Goal: Information Seeking & Learning: Learn about a topic

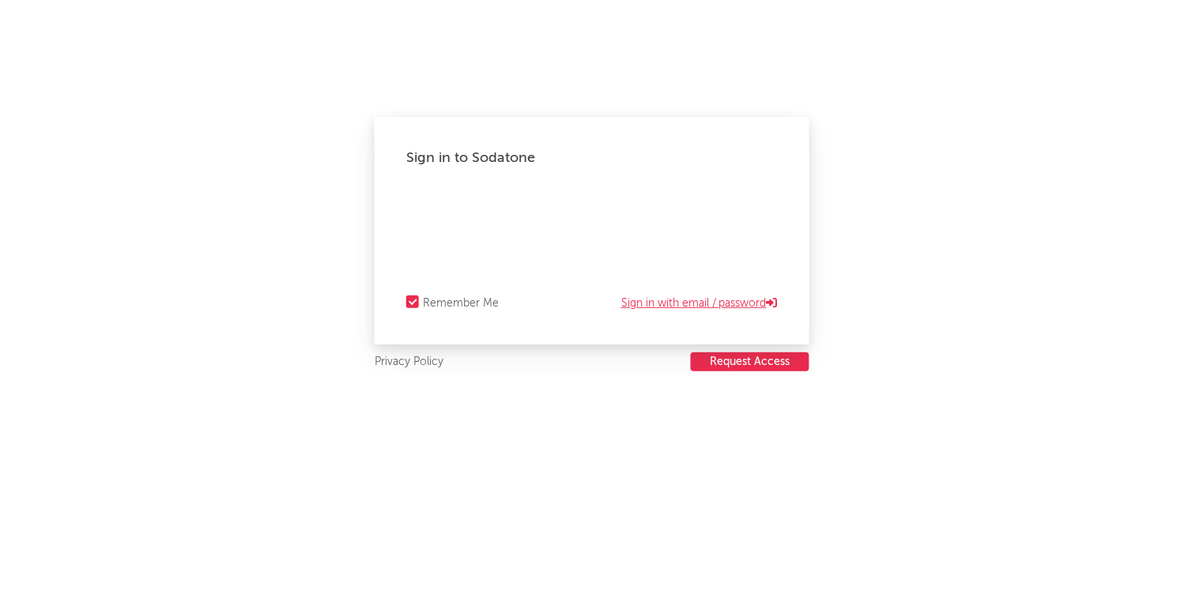
click at [673, 299] on link "Sign in with email / password" at bounding box center [699, 303] width 156 height 19
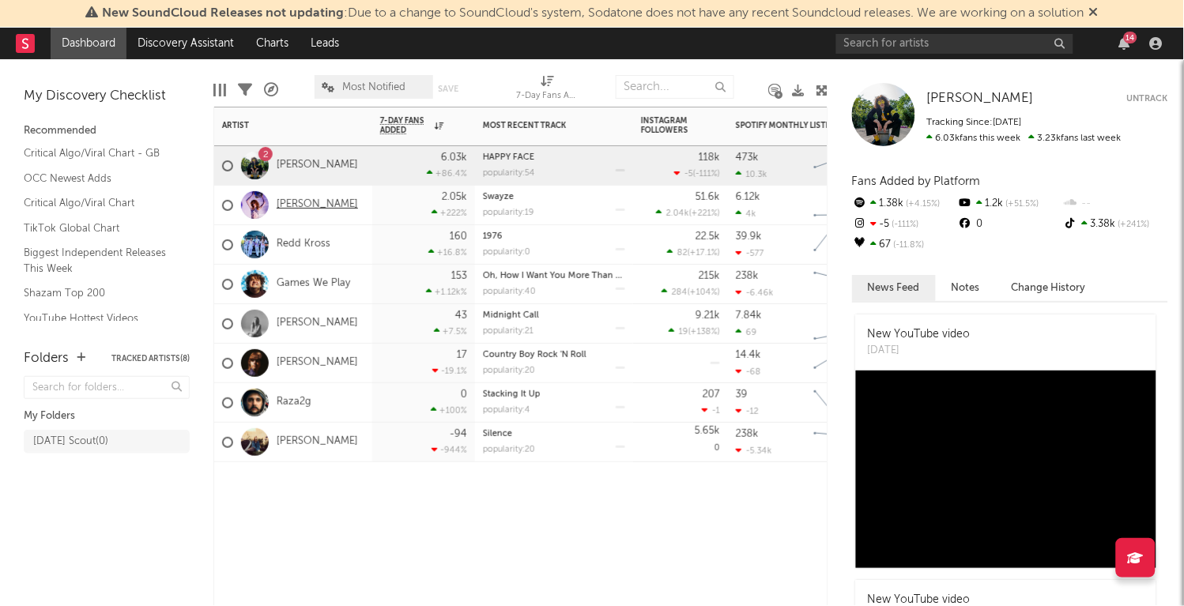
click at [313, 207] on link "[PERSON_NAME]" at bounding box center [317, 204] width 81 height 13
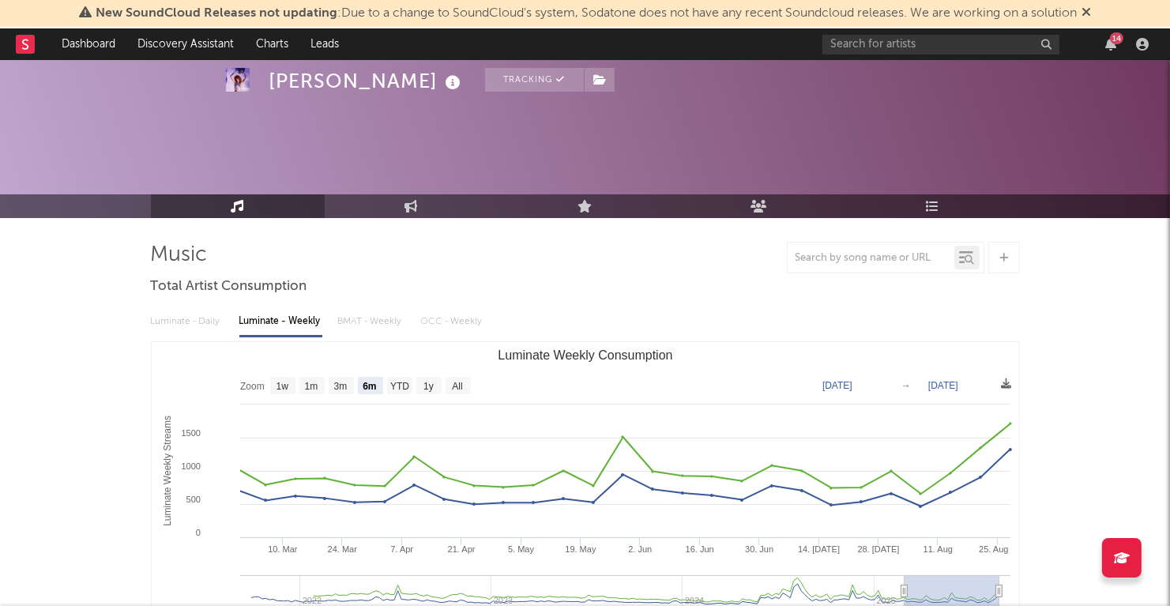
scroll to position [120, 0]
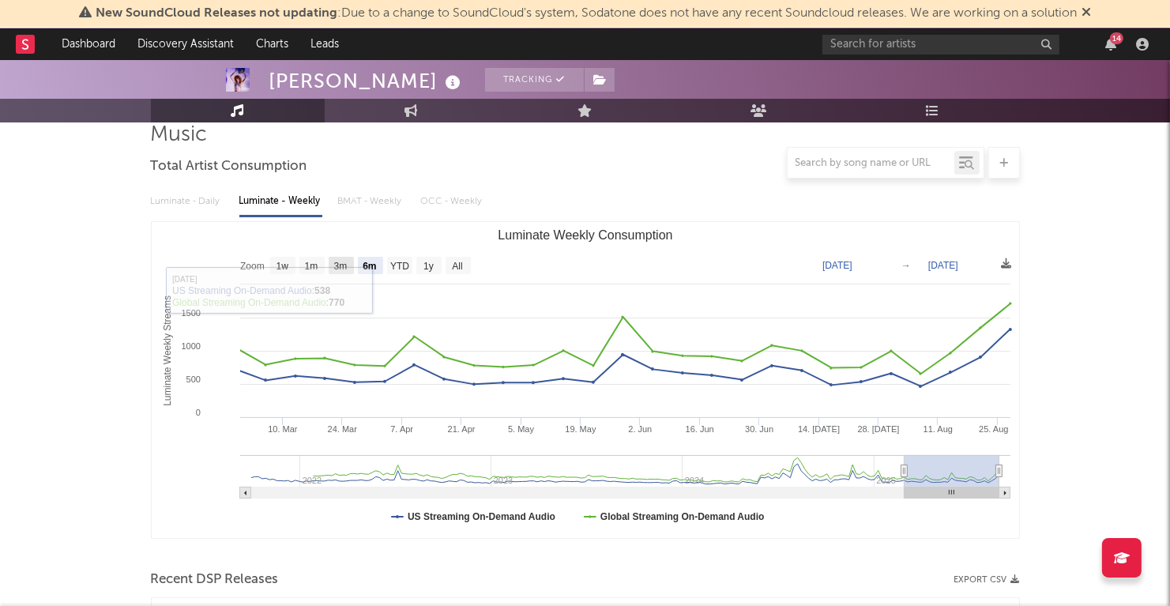
click at [344, 264] on text "3m" at bounding box center [340, 267] width 13 height 11
select select "3m"
type input "[DATE]"
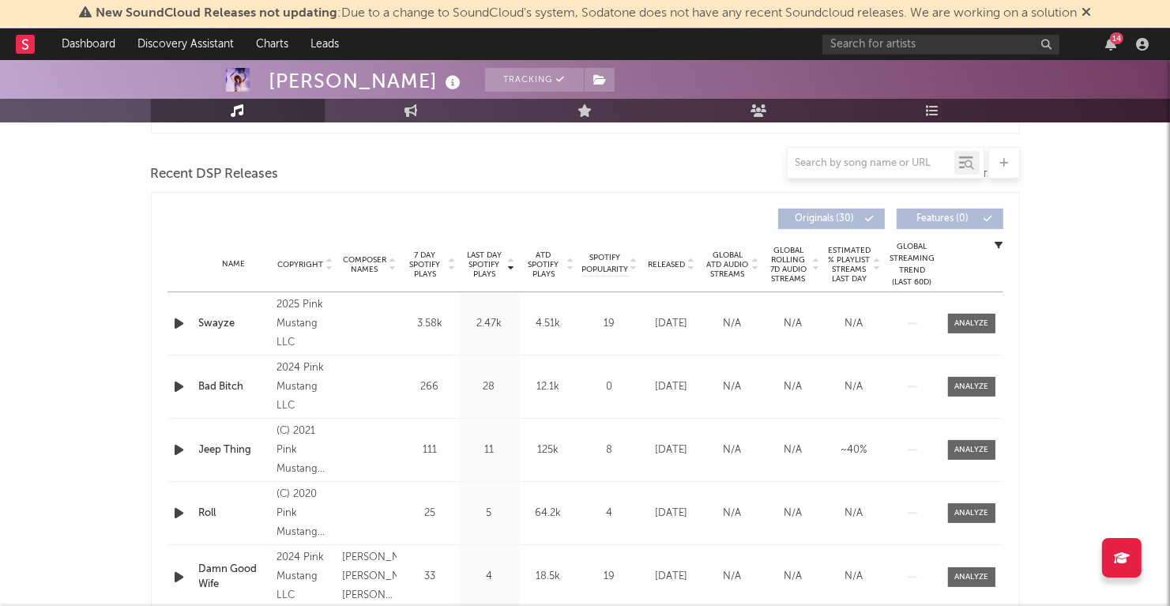
scroll to position [522, 0]
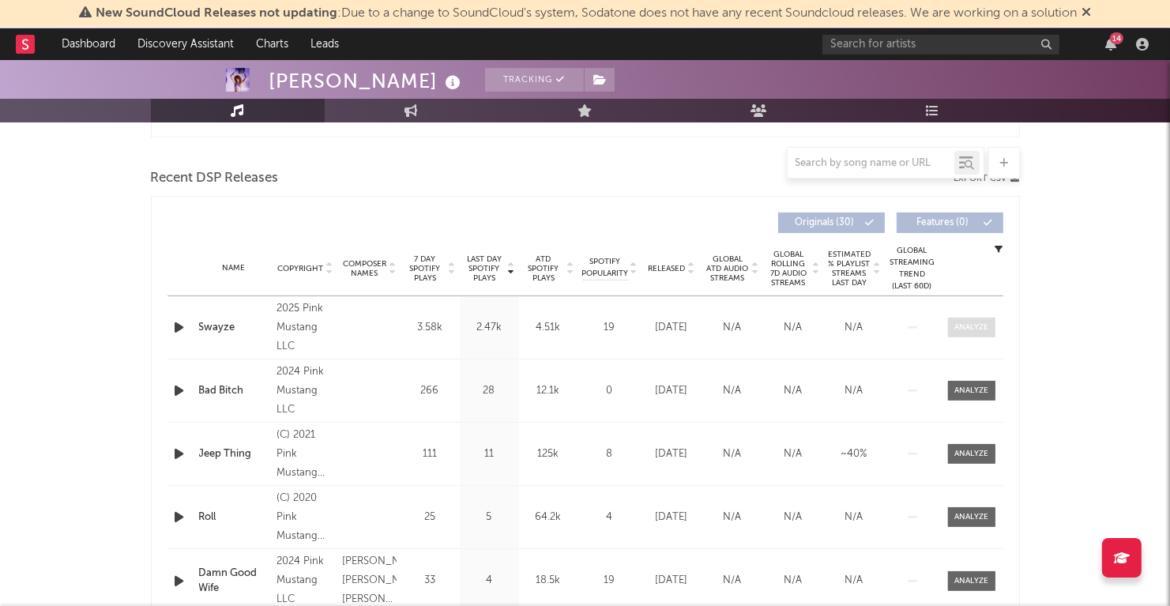
click at [970, 322] on div at bounding box center [972, 328] width 34 height 12
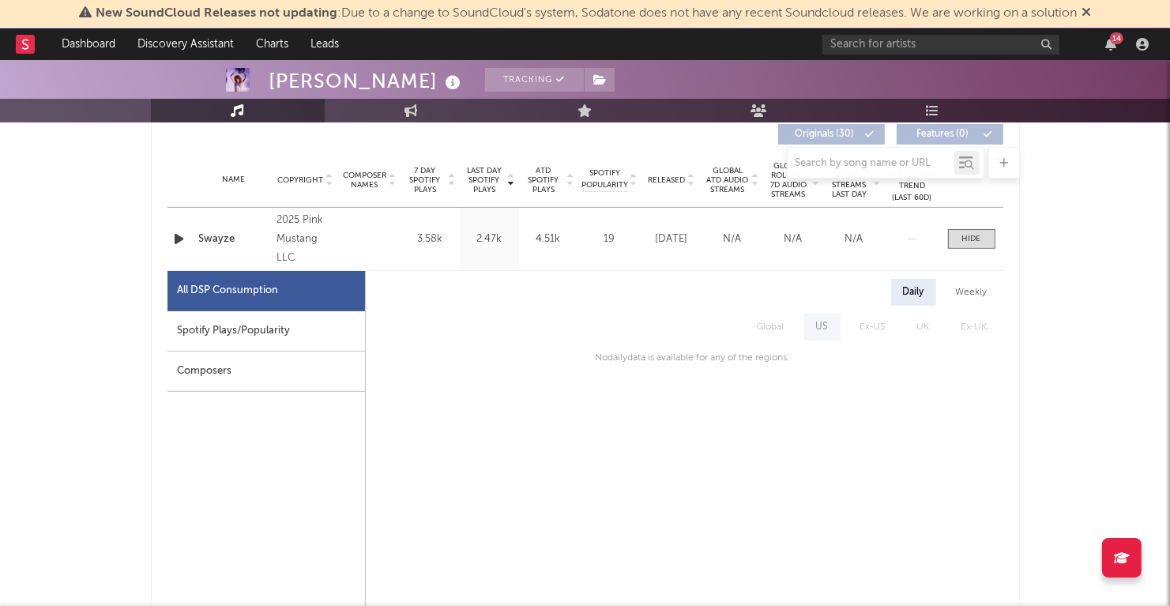
scroll to position [617, 0]
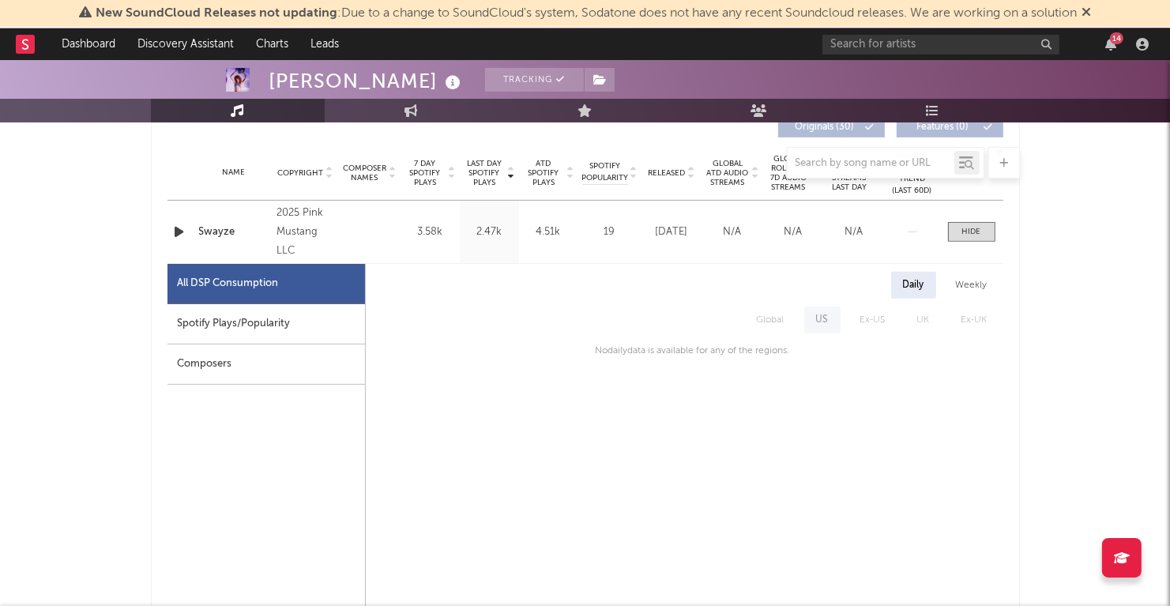
click at [275, 328] on div "Spotify Plays/Popularity" at bounding box center [267, 324] width 198 height 40
select select "1w"
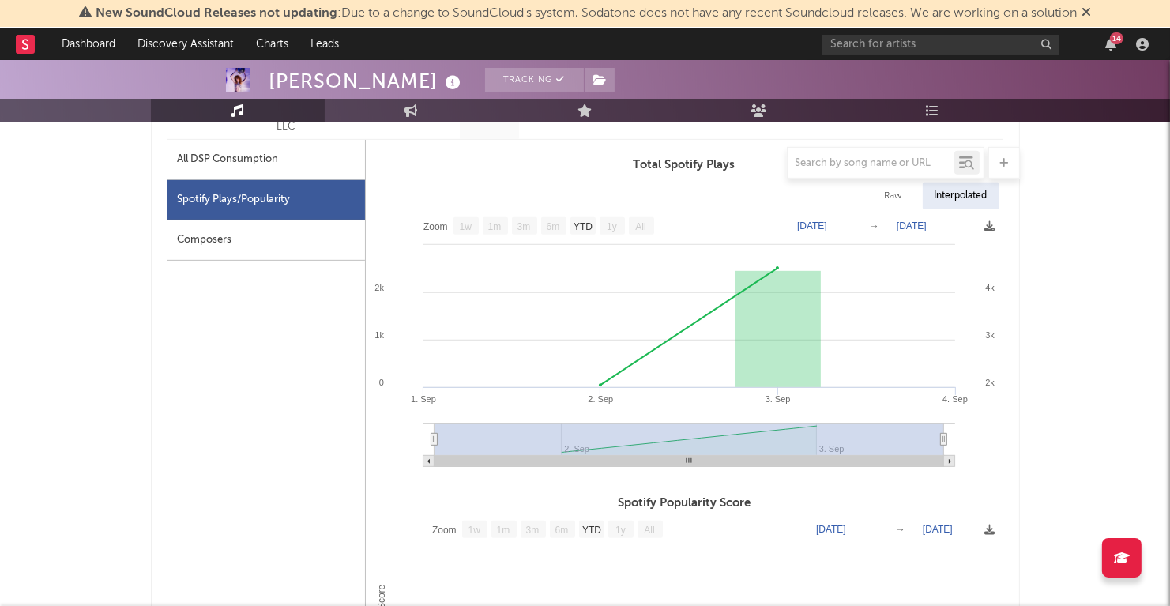
scroll to position [729, 0]
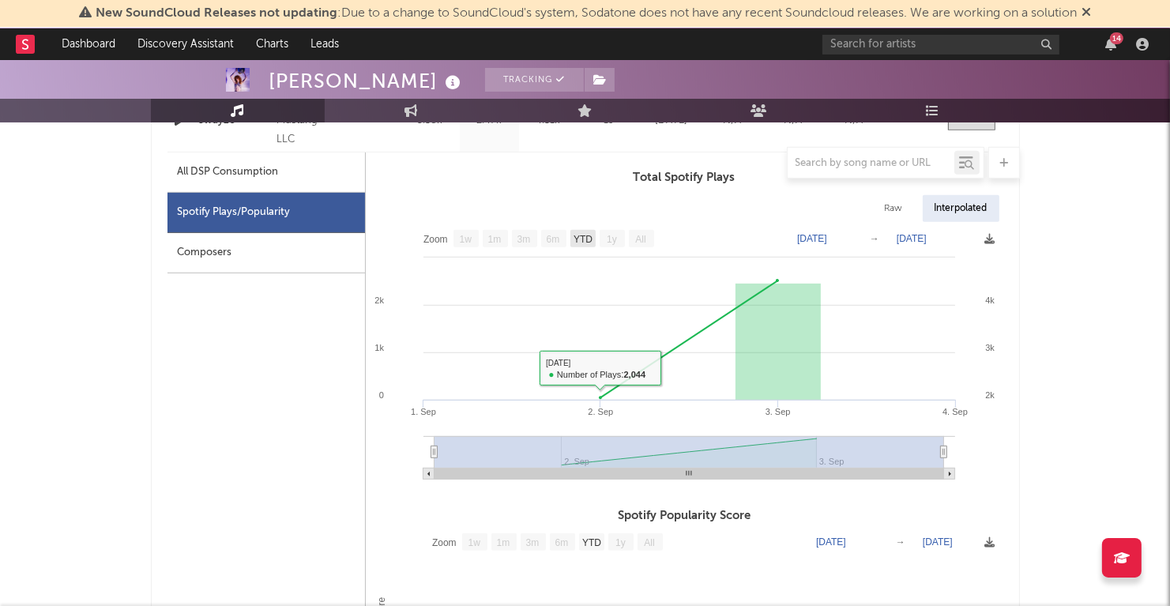
click at [577, 236] on text "YTD" at bounding box center [582, 240] width 19 height 11
select select "YTD"
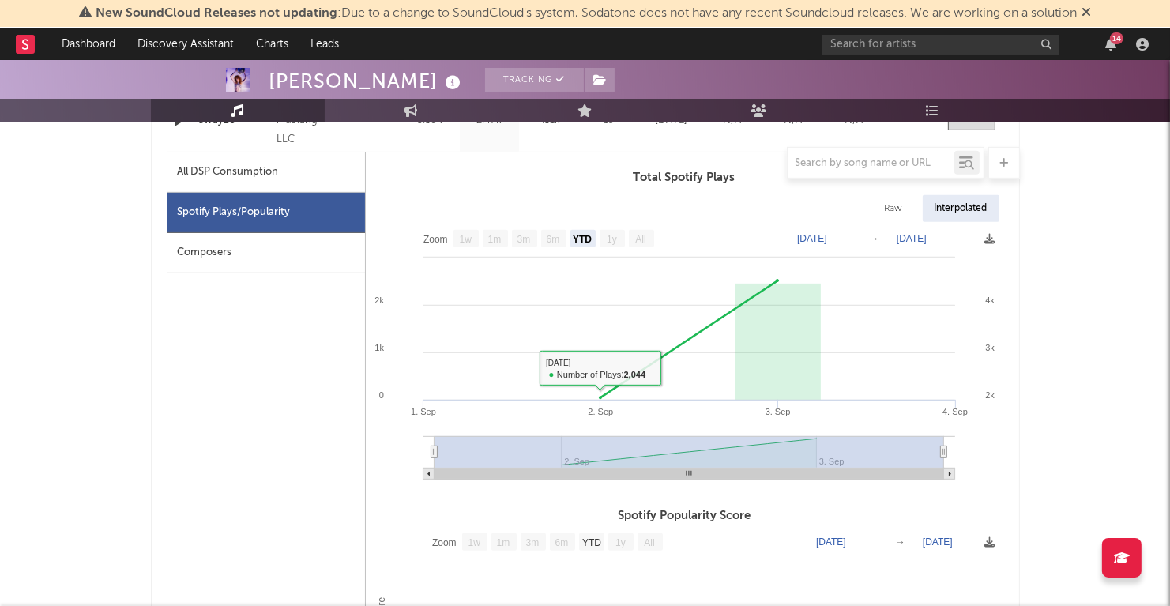
click at [271, 236] on div "Composers" at bounding box center [267, 253] width 198 height 40
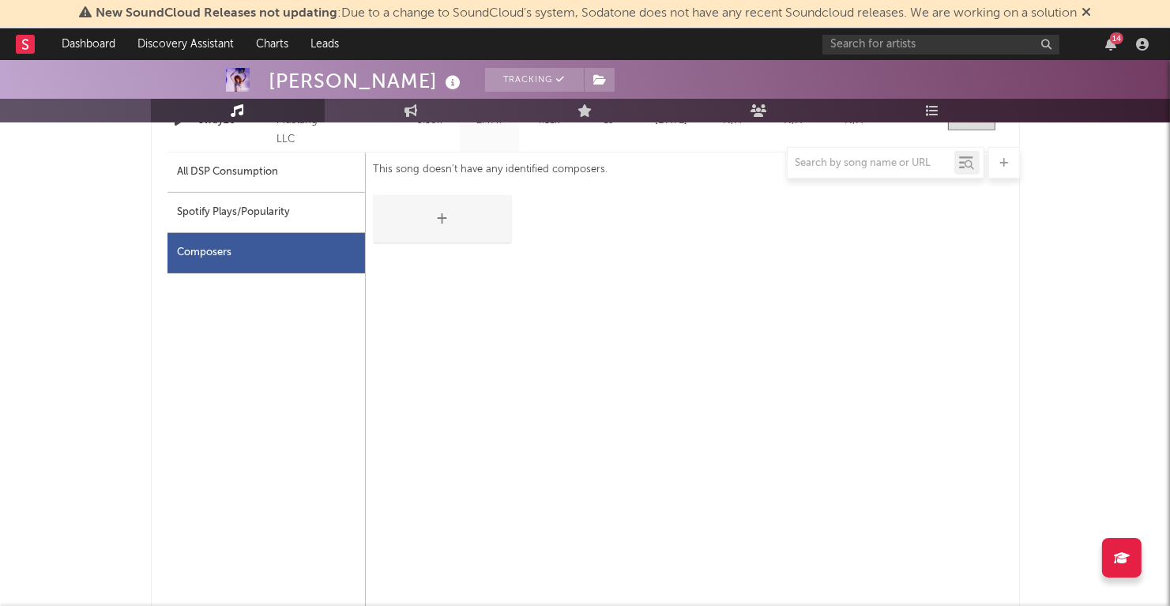
click at [259, 209] on div "Spotify Plays/Popularity" at bounding box center [267, 213] width 198 height 40
select select "1w"
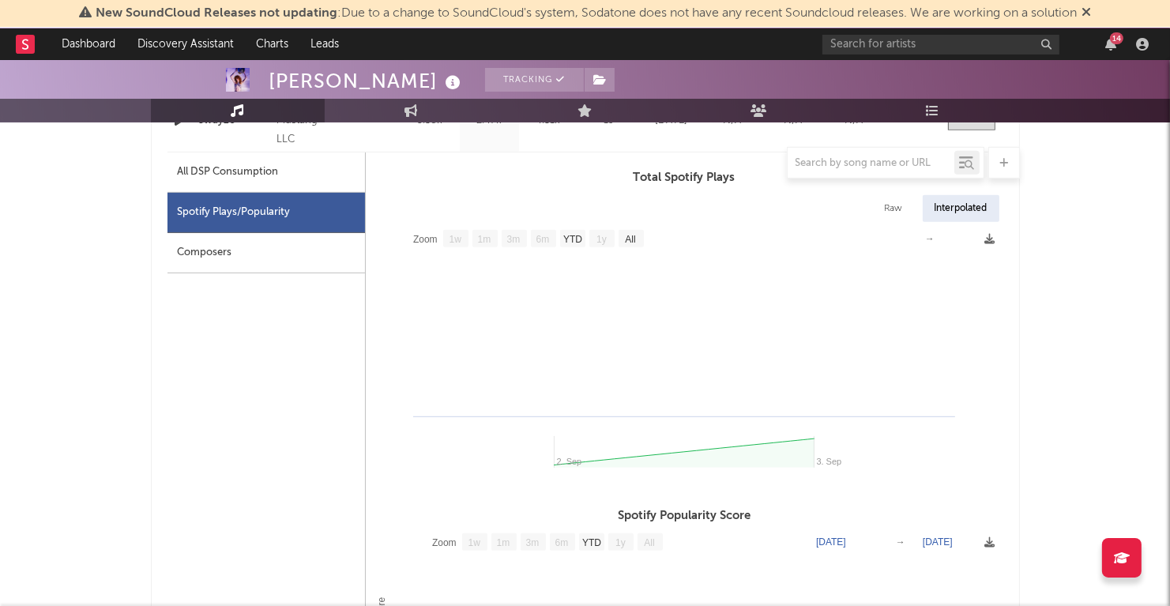
click at [270, 239] on div "Composers" at bounding box center [267, 253] width 198 height 40
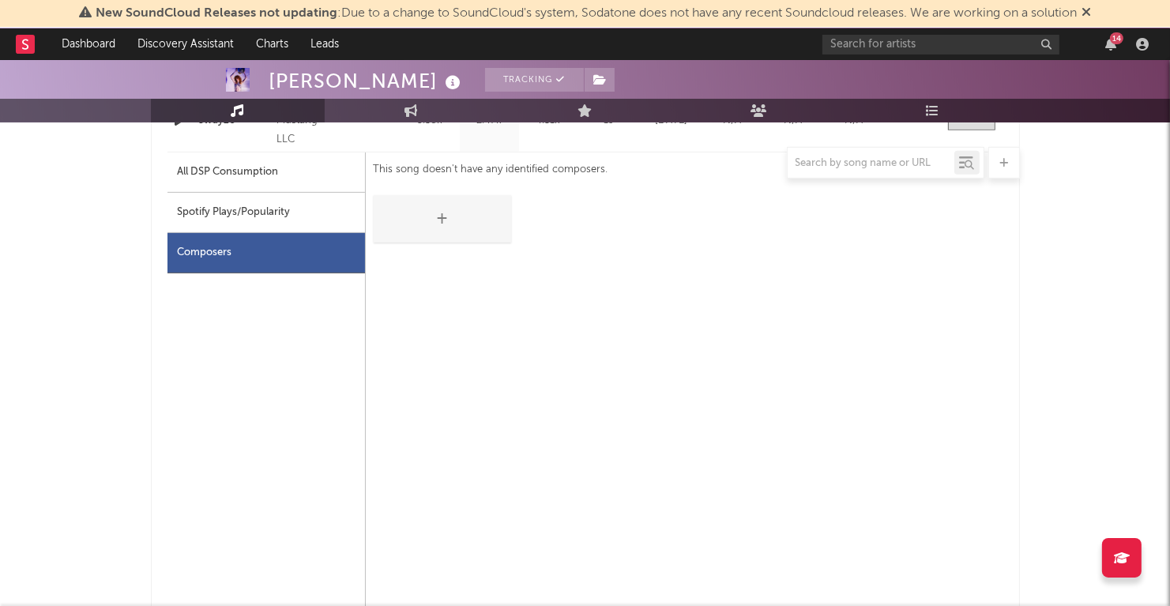
click at [281, 217] on div "Spotify Plays/Popularity" at bounding box center [267, 213] width 198 height 40
select select "1w"
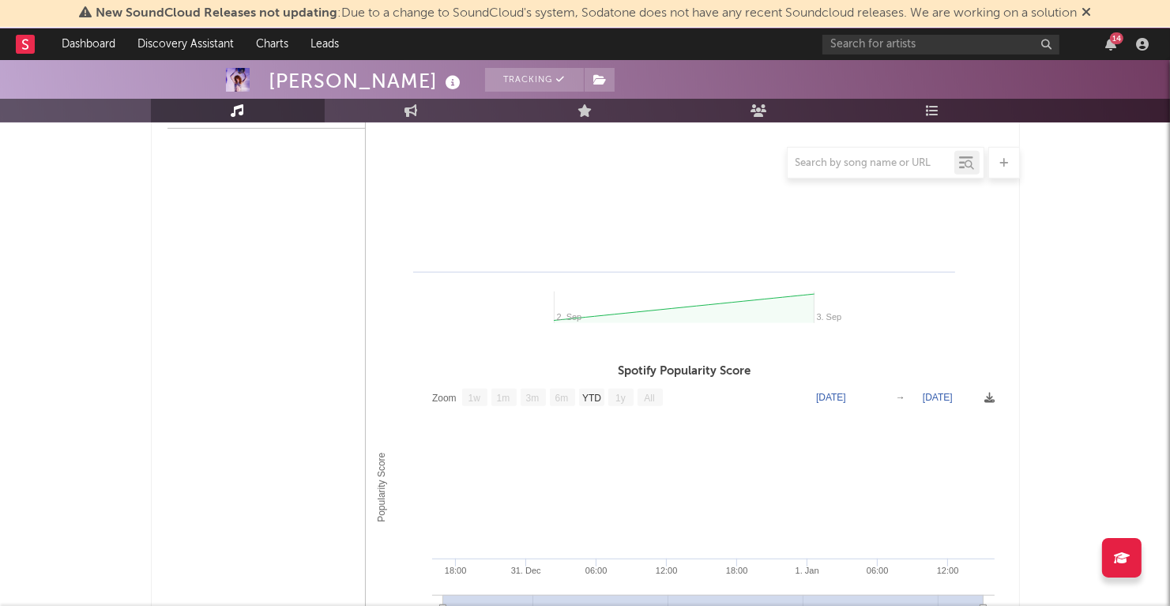
scroll to position [593, 0]
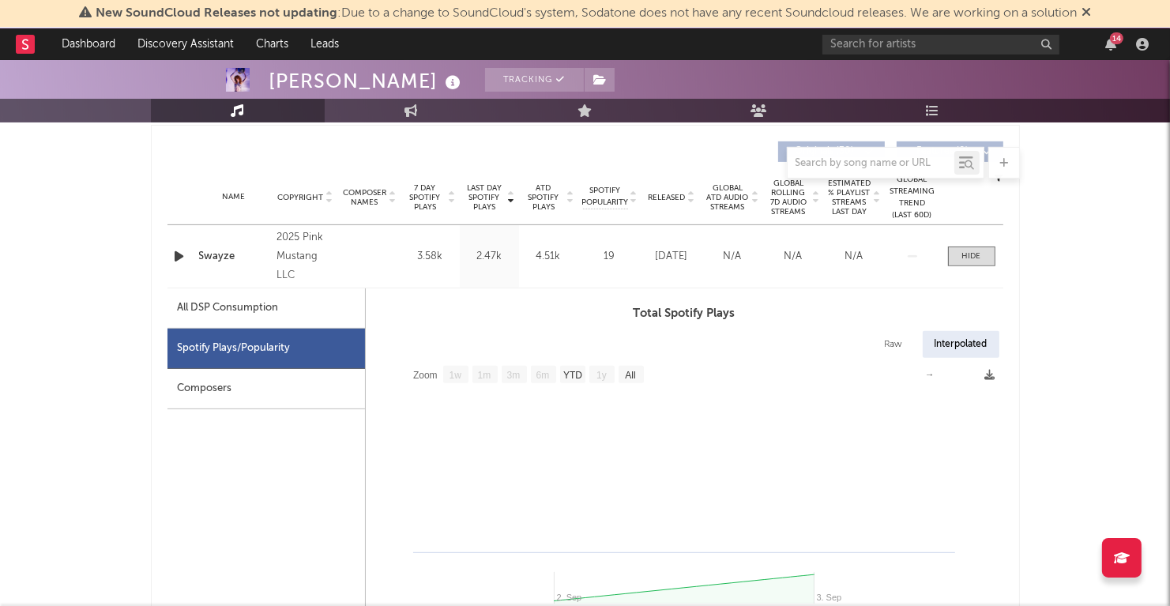
click at [1087, 9] on icon at bounding box center [1086, 12] width 9 height 13
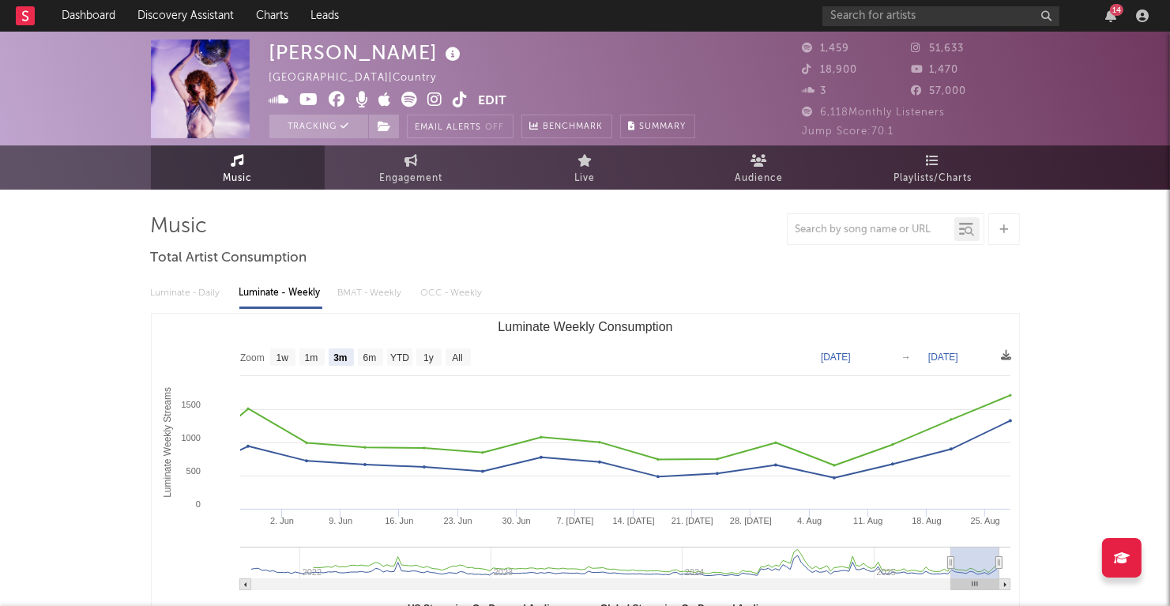
scroll to position [0, 0]
click at [394, 168] on link "Engagement" at bounding box center [412, 167] width 174 height 43
select select "1w"
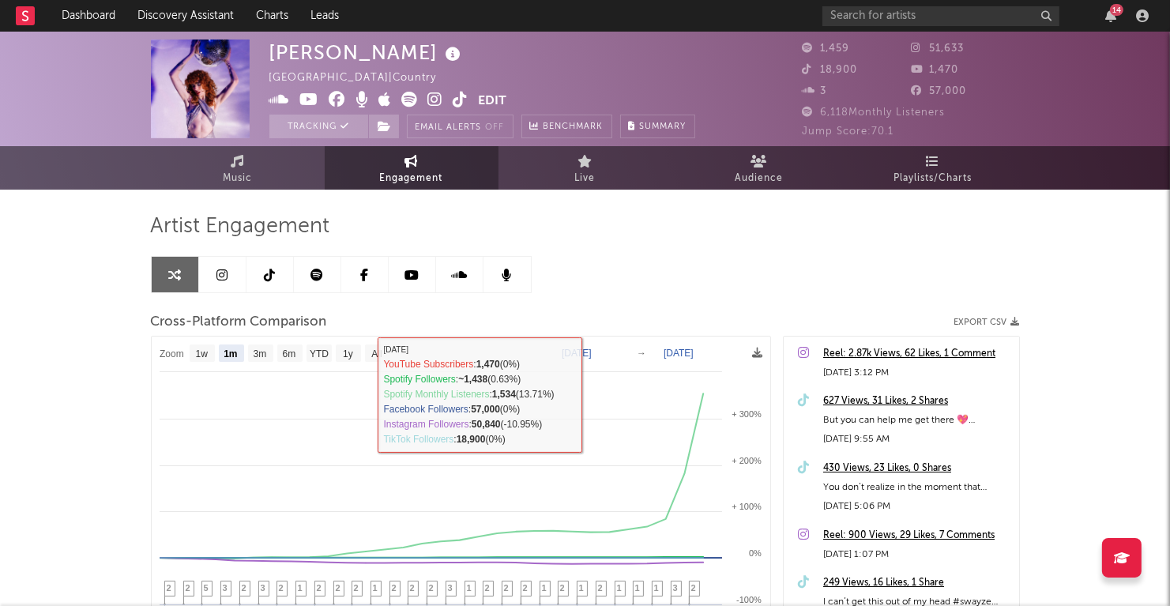
click at [303, 356] on rect at bounding box center [461, 543] width 618 height 413
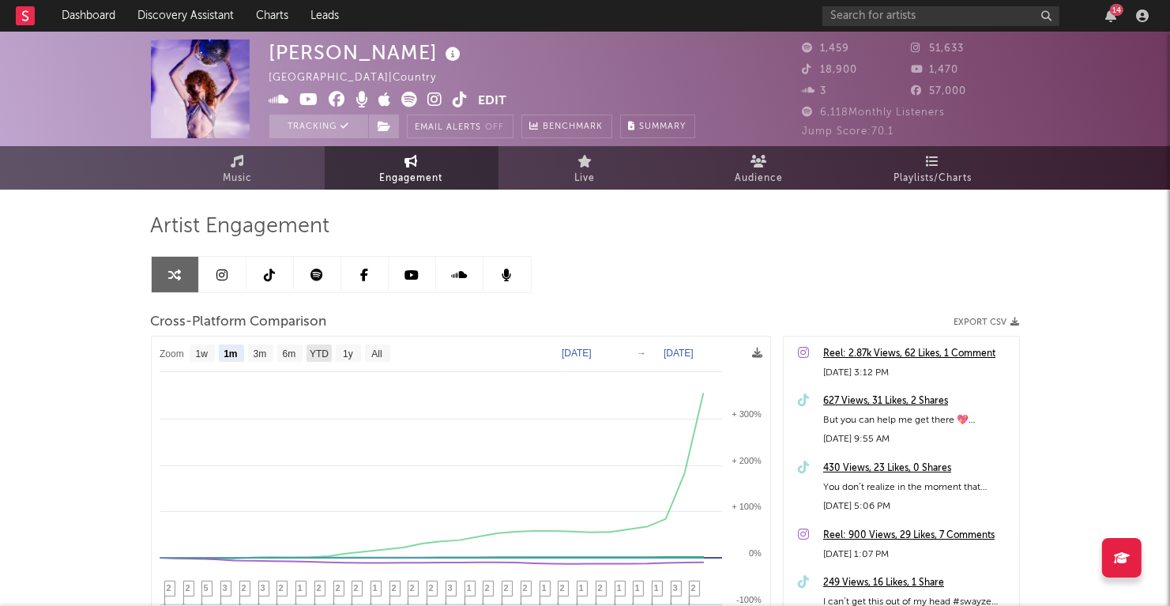
click at [318, 355] on text "YTD" at bounding box center [318, 354] width 19 height 11
select select "YTD"
type input "[DATE]"
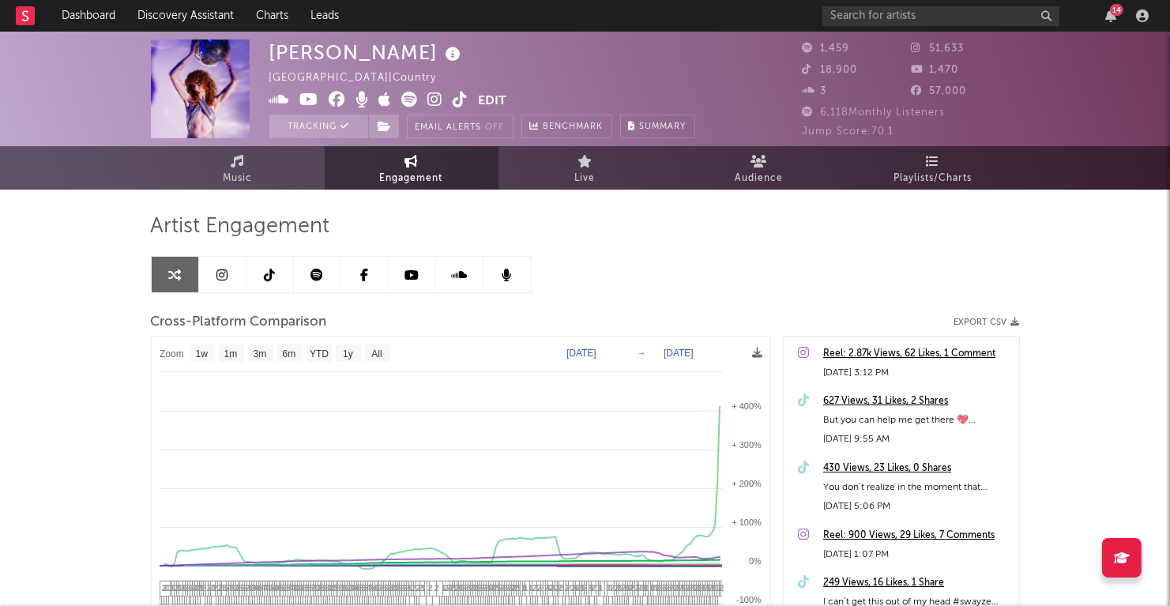
click at [371, 352] on rect at bounding box center [377, 353] width 25 height 17
select select "All"
type input "[DATE]"
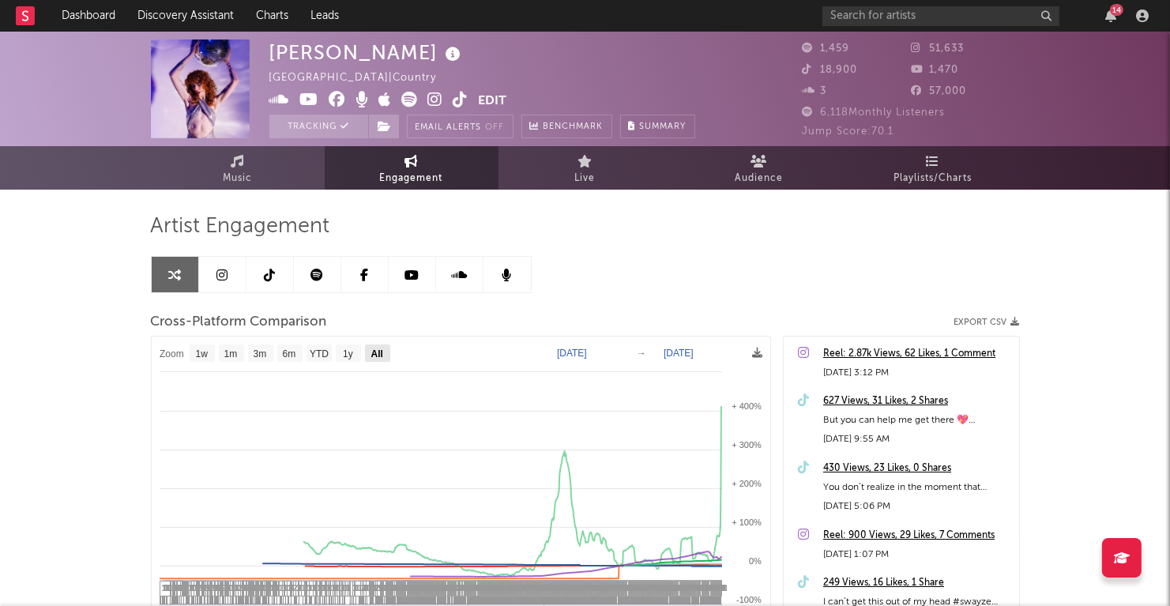
select select "All"
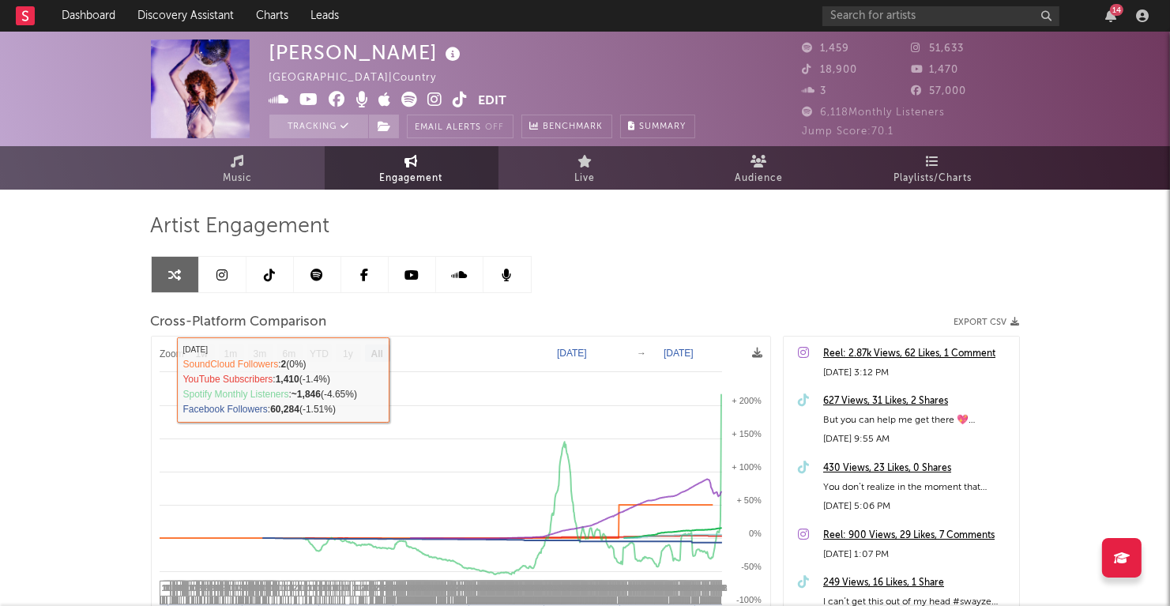
click at [217, 281] on link at bounding box center [222, 275] width 47 height 36
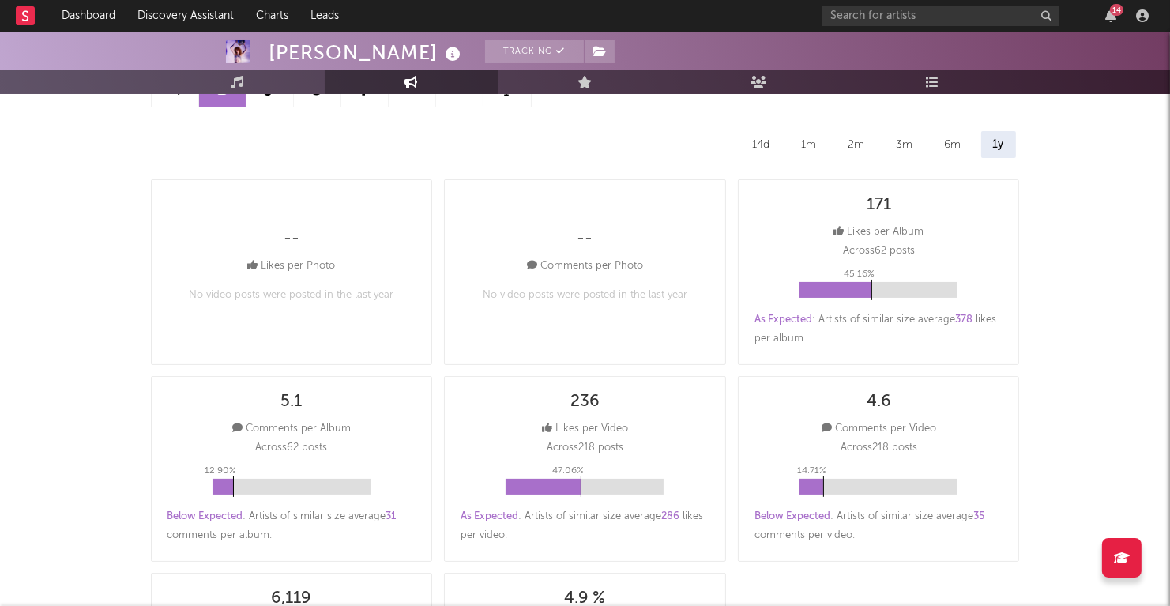
select select "6m"
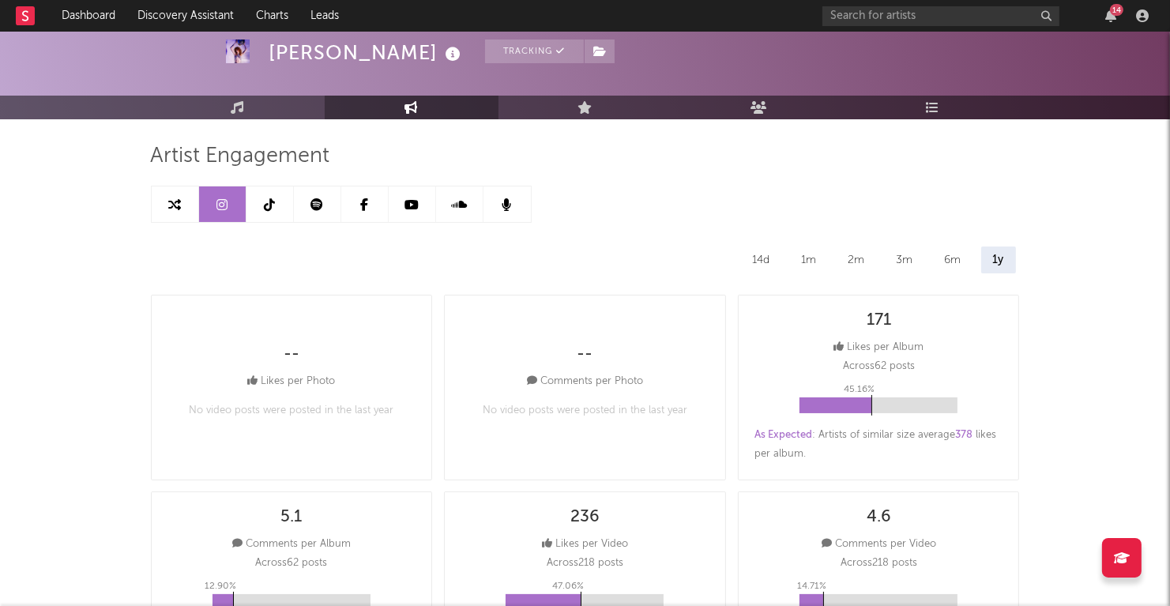
scroll to position [27, 0]
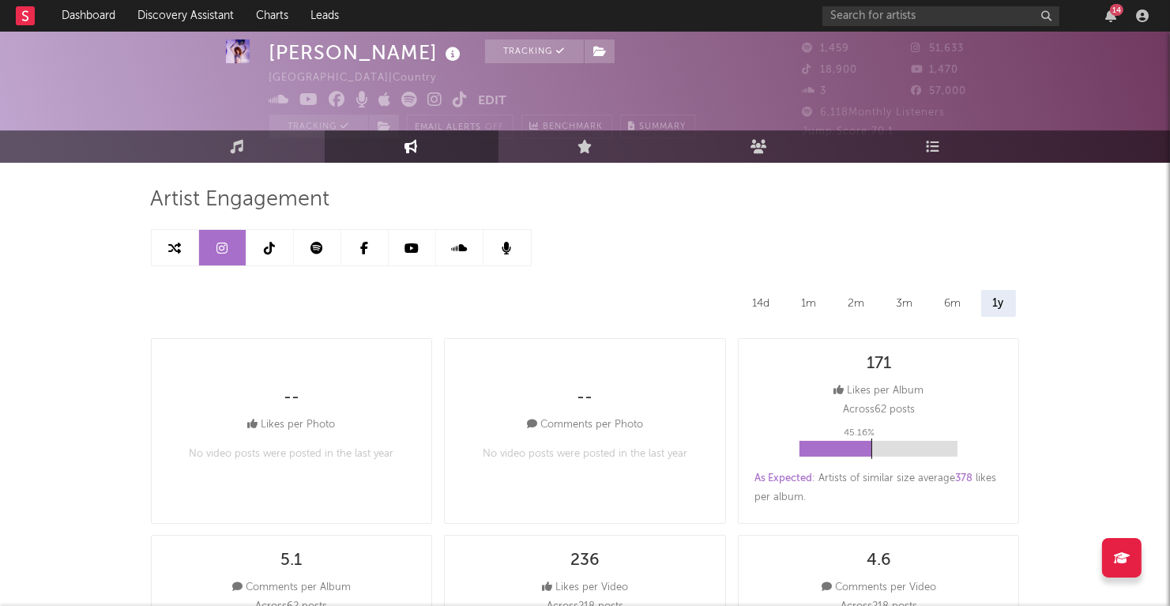
click at [266, 254] on link at bounding box center [270, 248] width 47 height 36
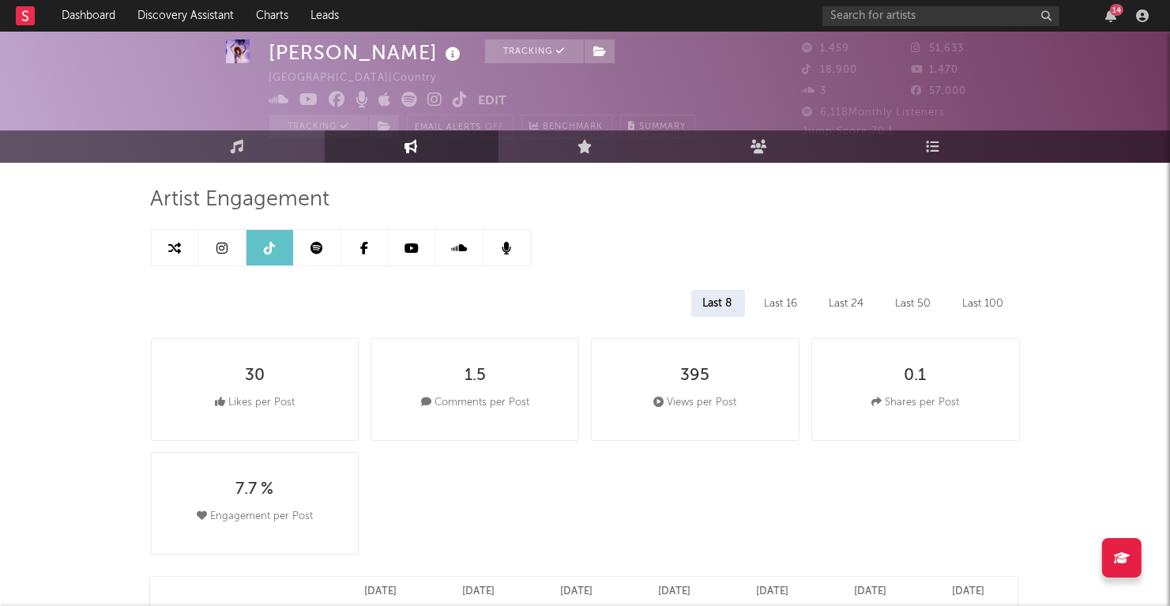
select select "6m"
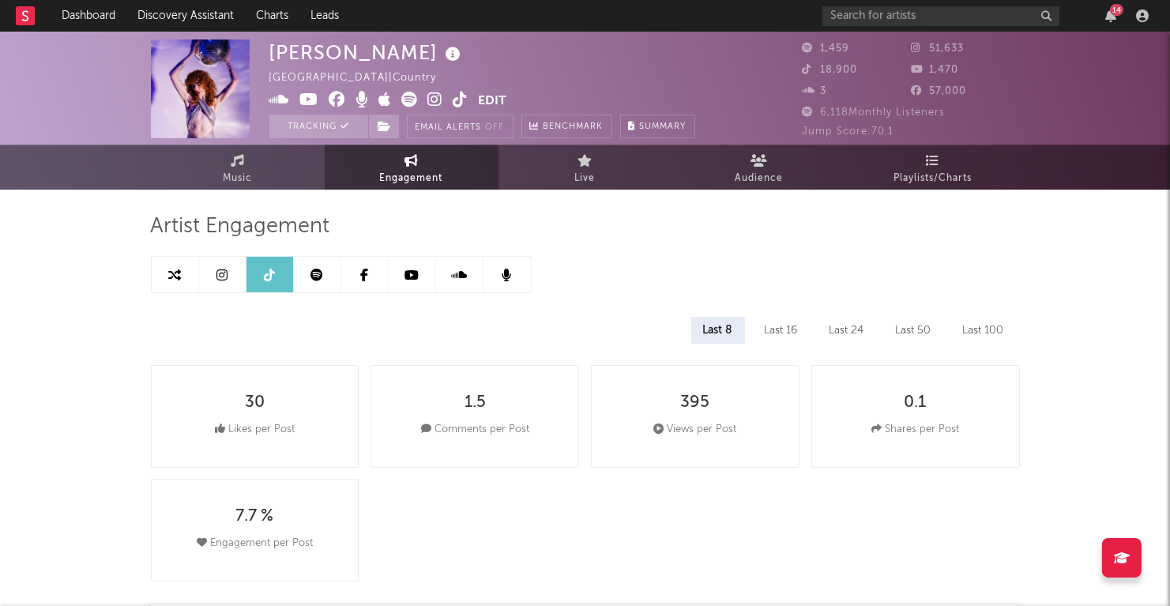
scroll to position [-1, 0]
click at [177, 277] on icon at bounding box center [174, 275] width 13 height 13
select select "1m"
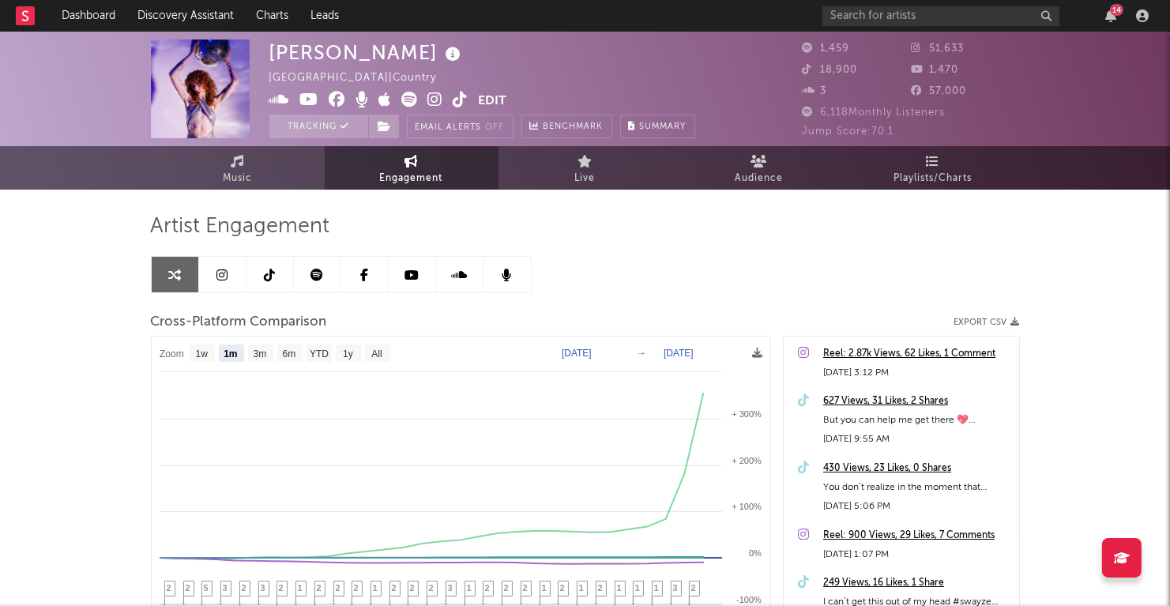
click at [328, 275] on link at bounding box center [317, 275] width 47 height 36
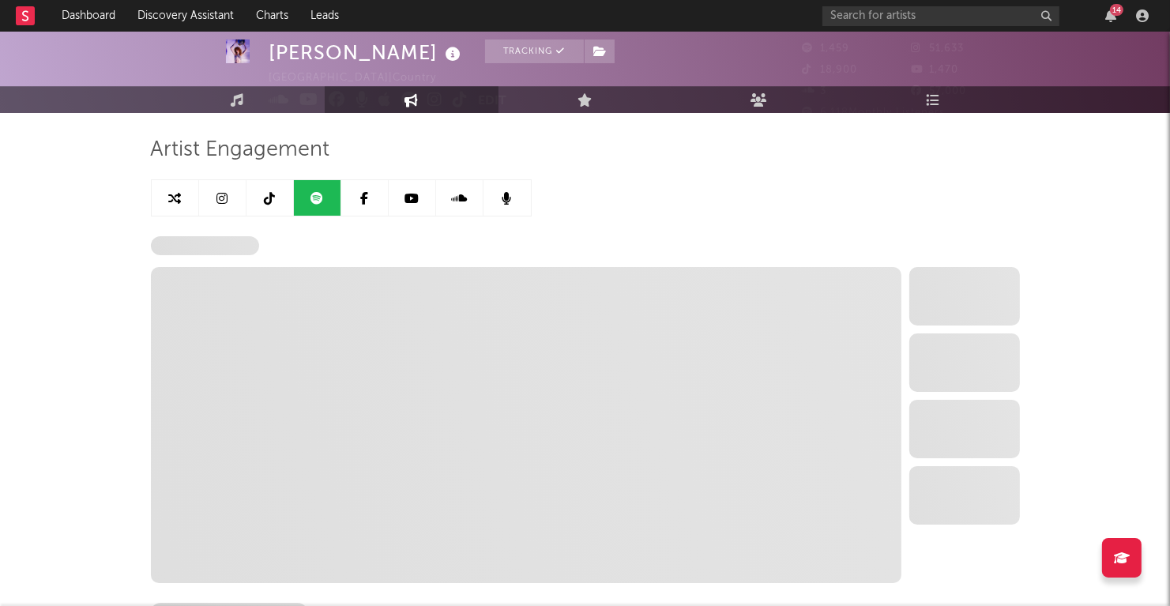
scroll to position [83, 0]
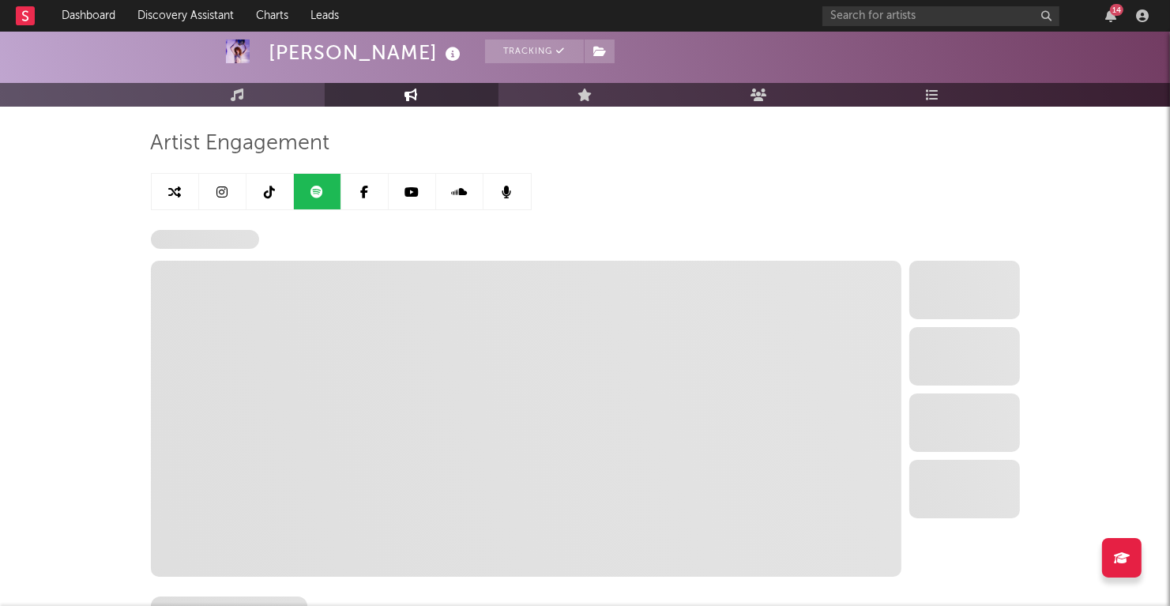
select select "6m"
select select "1w"
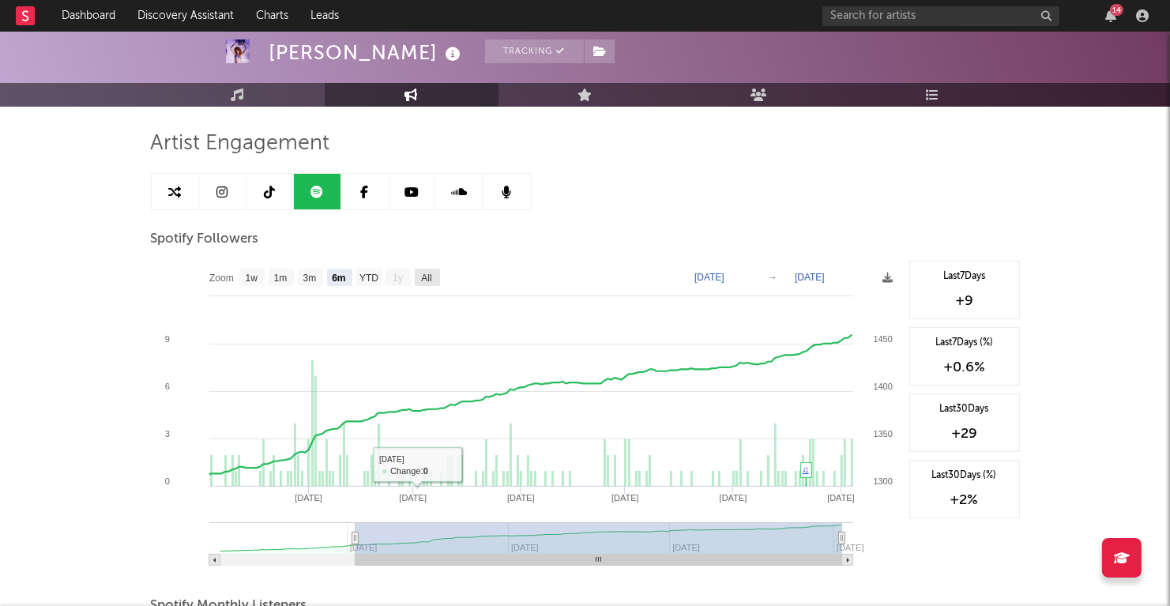
click at [420, 281] on rect at bounding box center [427, 277] width 25 height 17
select select "All"
type input "[DATE]"
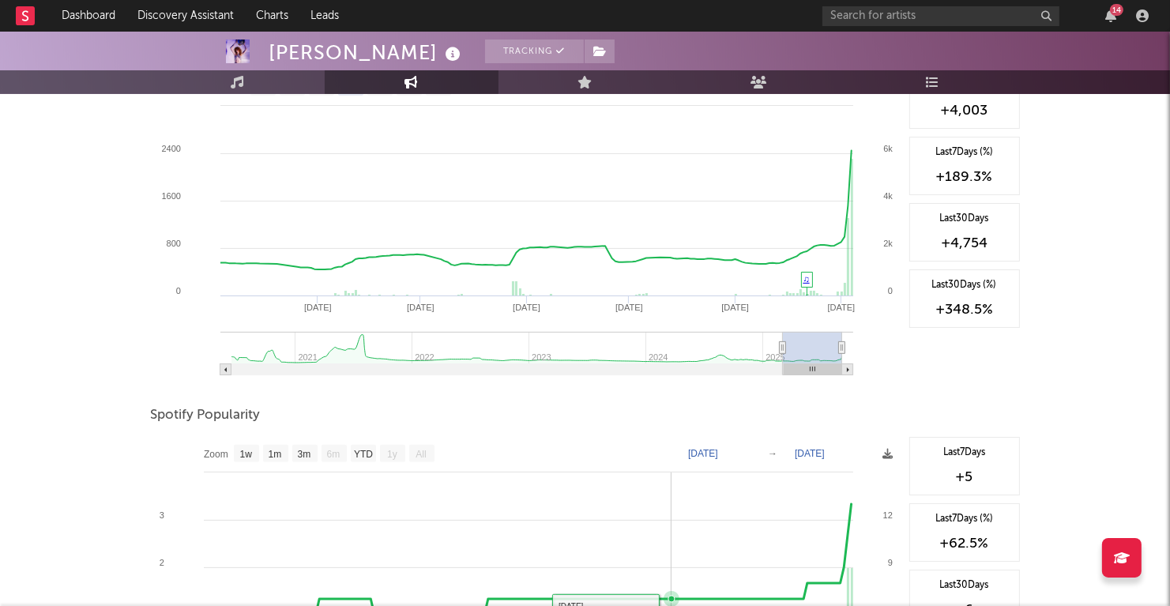
scroll to position [404, 0]
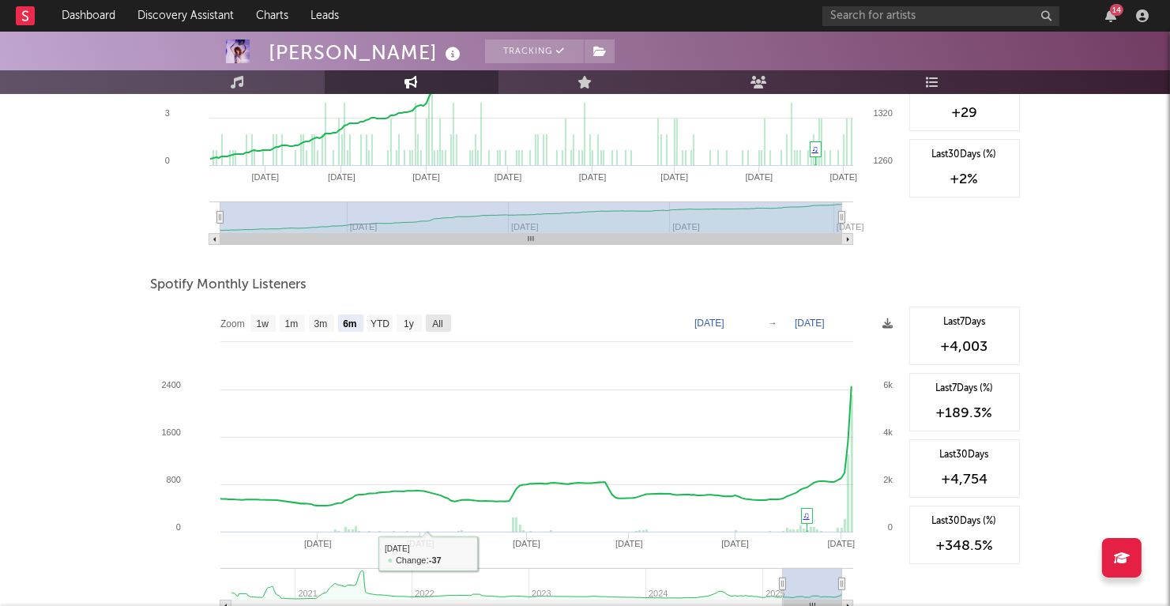
click at [432, 317] on rect at bounding box center [438, 323] width 25 height 17
select select "All"
type input "[DATE]"
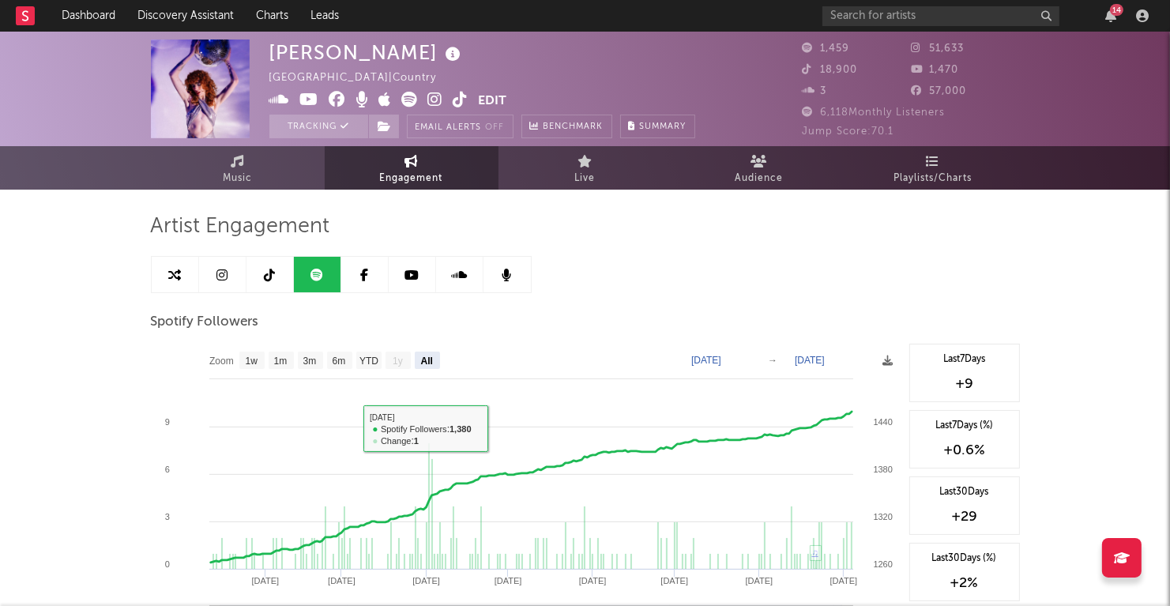
scroll to position [0, 0]
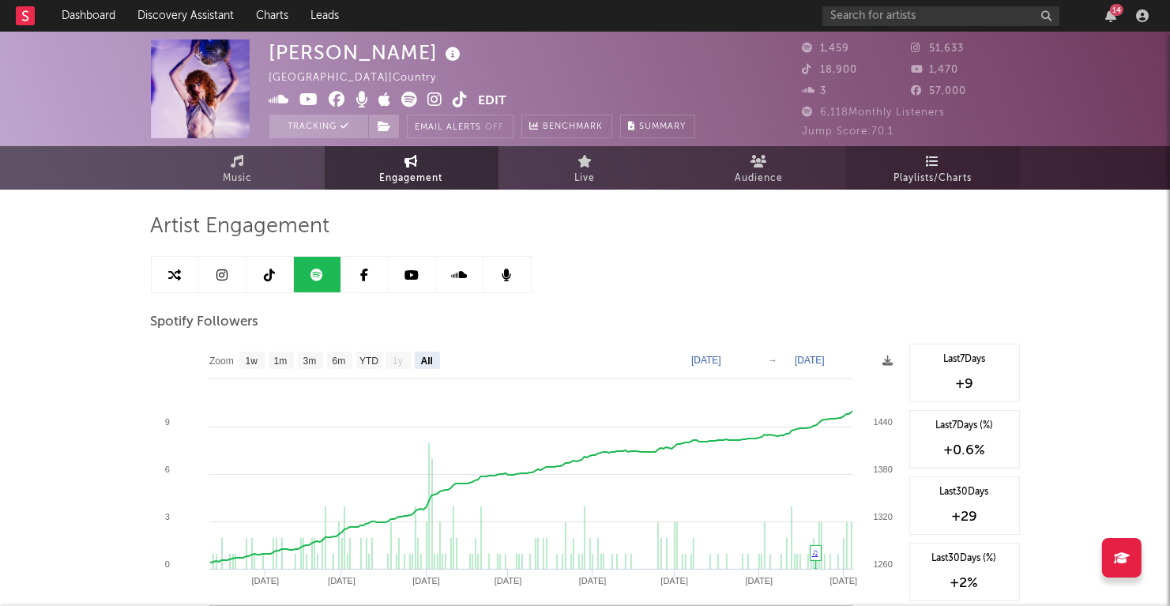
click at [910, 164] on link "Playlists/Charts" at bounding box center [933, 167] width 174 height 43
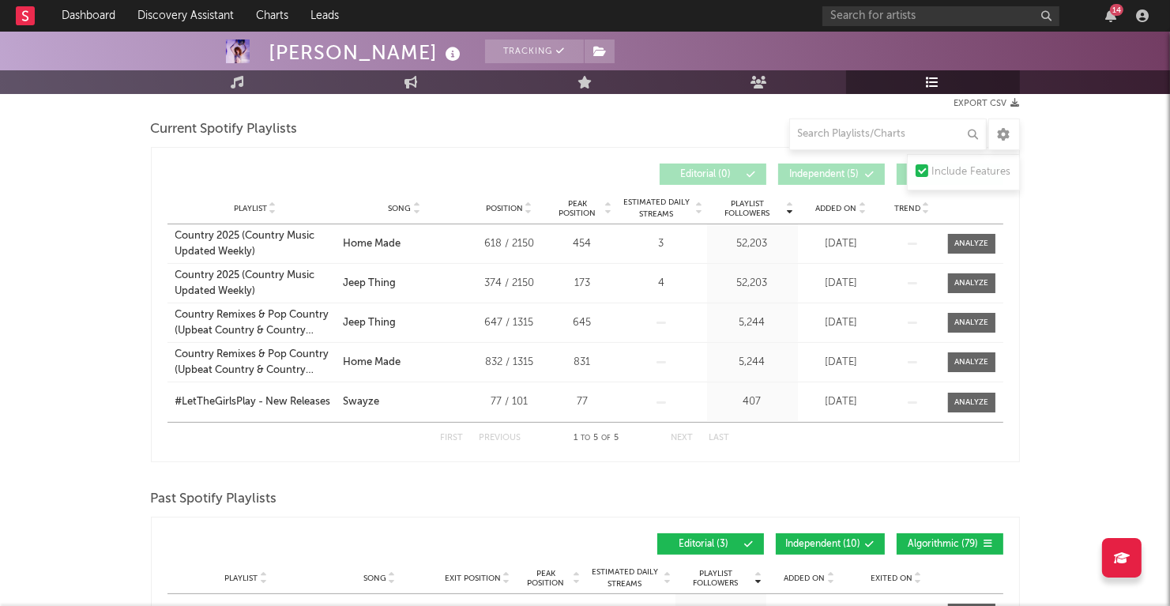
scroll to position [214, 0]
click at [839, 211] on span "Added On" at bounding box center [836, 209] width 41 height 9
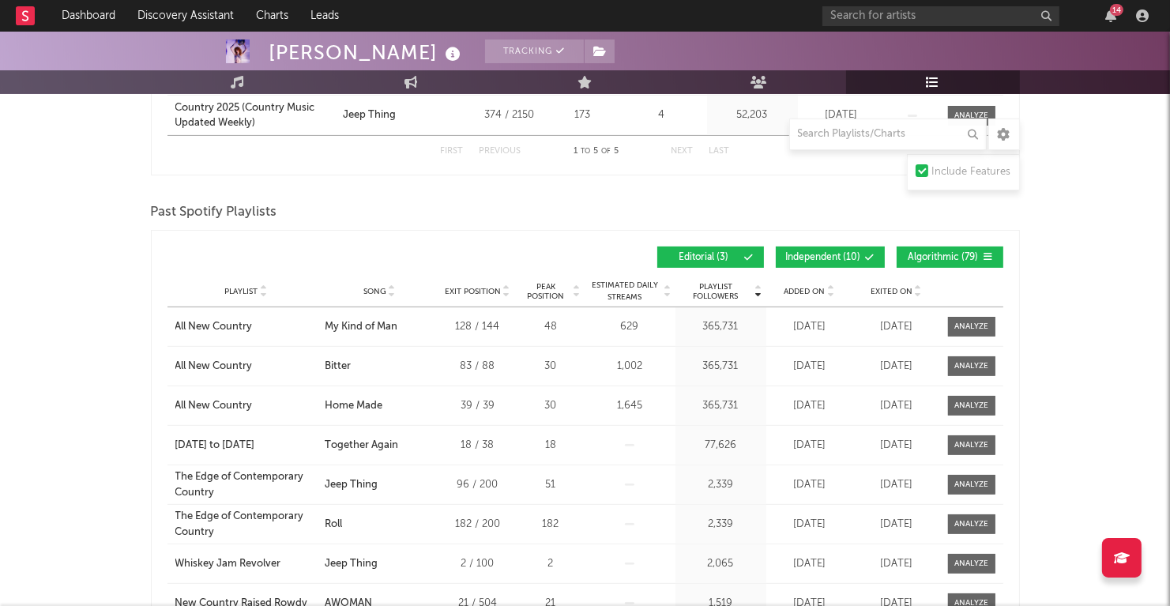
scroll to position [502, 0]
click at [797, 292] on span "Added On" at bounding box center [805, 291] width 41 height 9
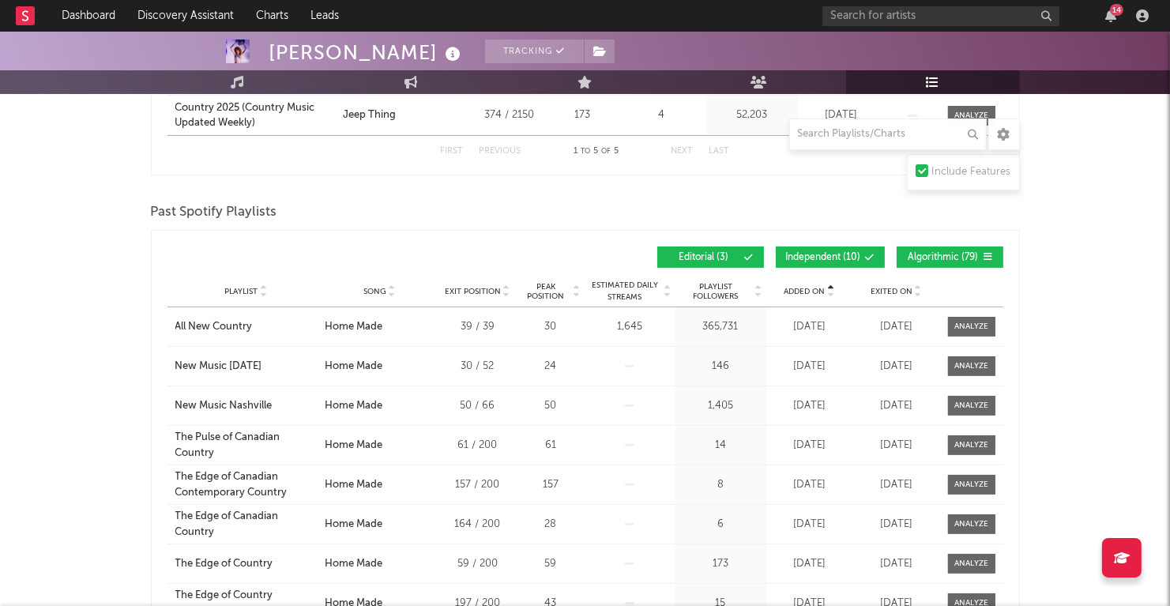
click at [797, 292] on span "Added On" at bounding box center [805, 291] width 41 height 9
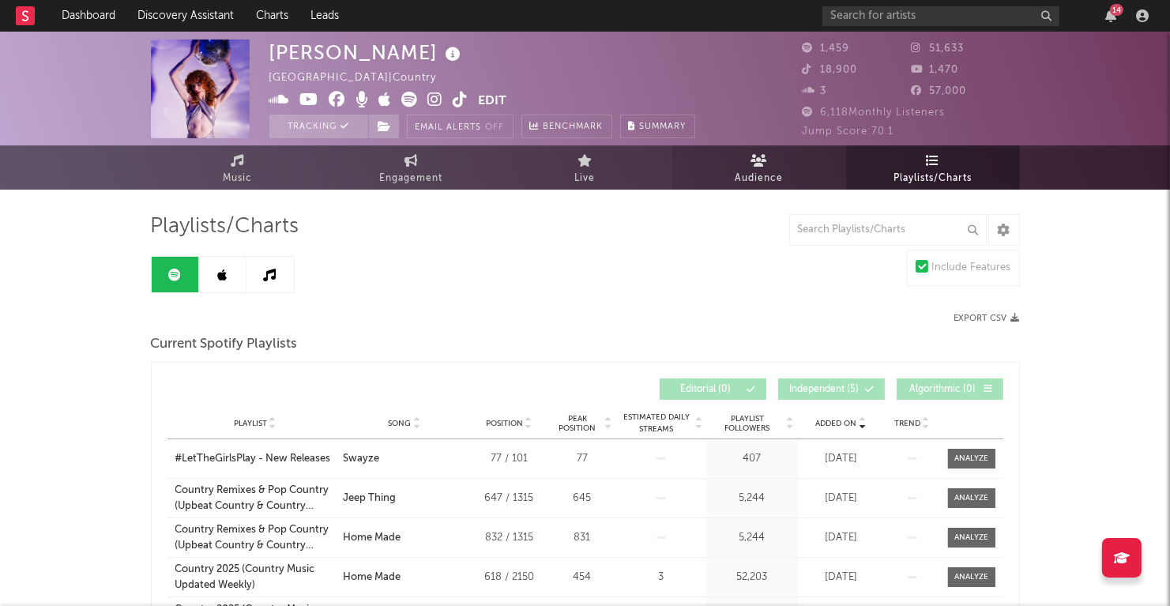
scroll to position [0, 0]
click at [1120, 13] on div "14" at bounding box center [1116, 10] width 13 height 12
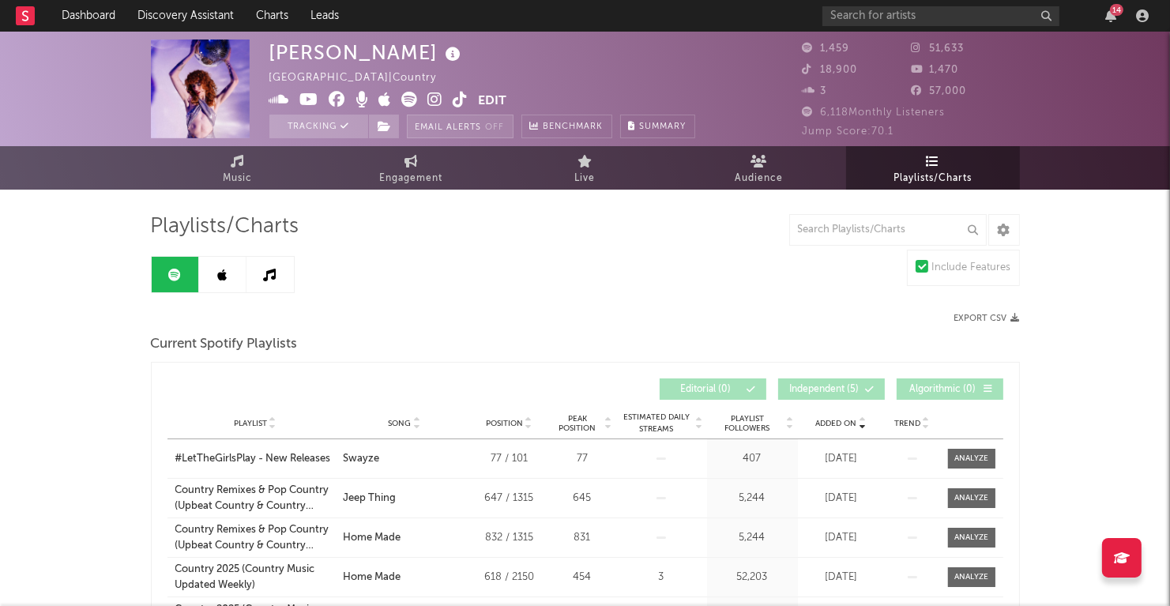
click at [450, 130] on button "Email Alerts Off" at bounding box center [460, 127] width 107 height 24
click at [469, 124] on button "Email Alerts On" at bounding box center [458, 127] width 103 height 24
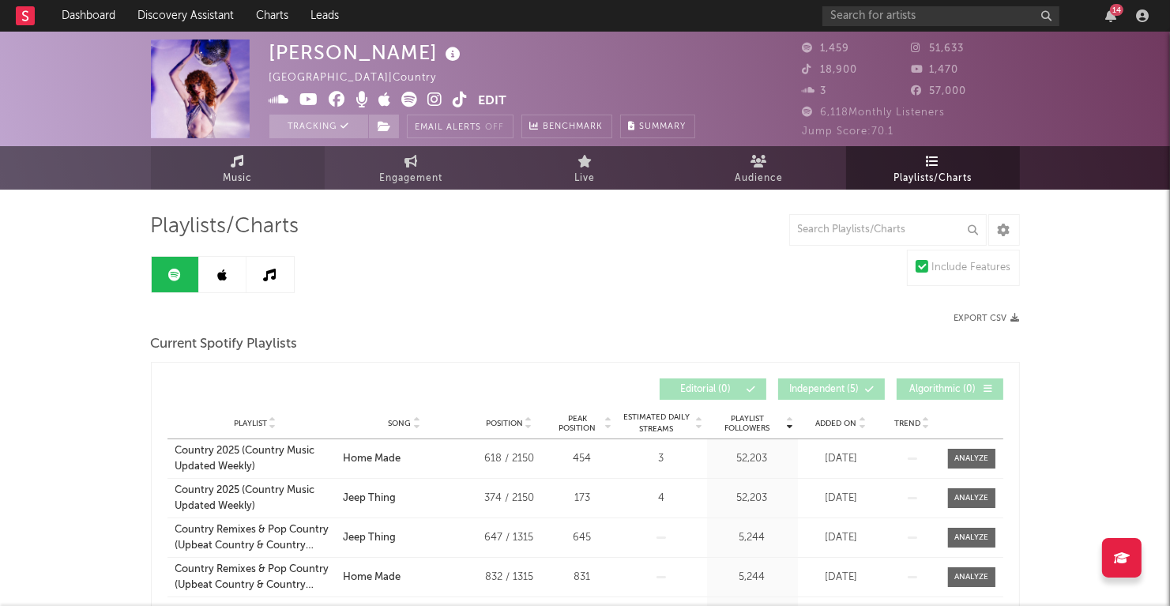
click at [261, 173] on link "Music" at bounding box center [238, 167] width 174 height 43
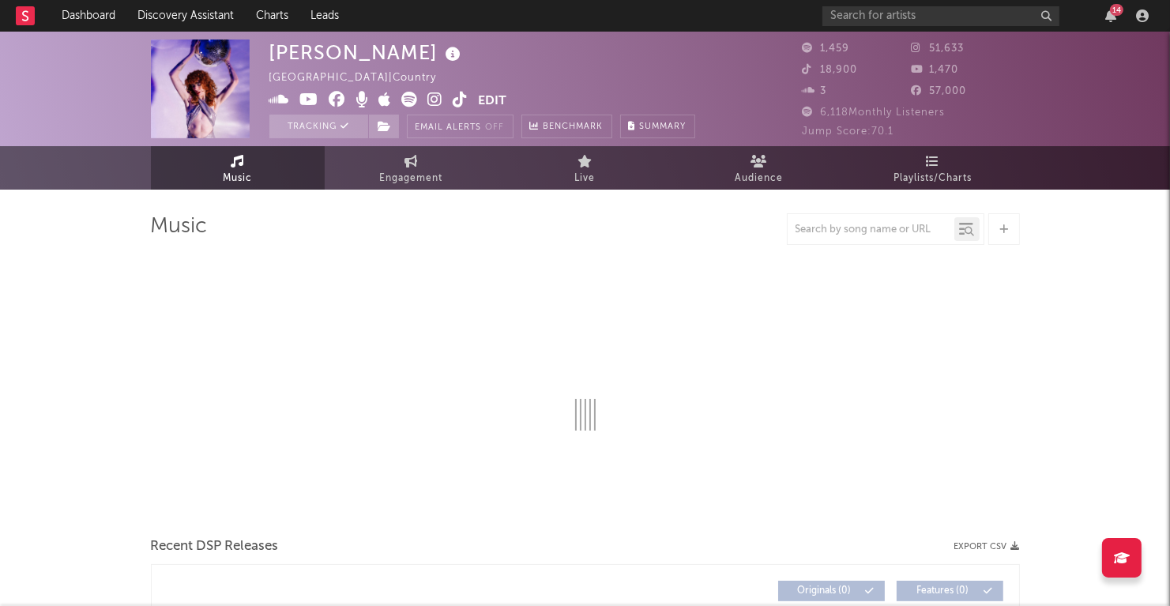
select select "6m"
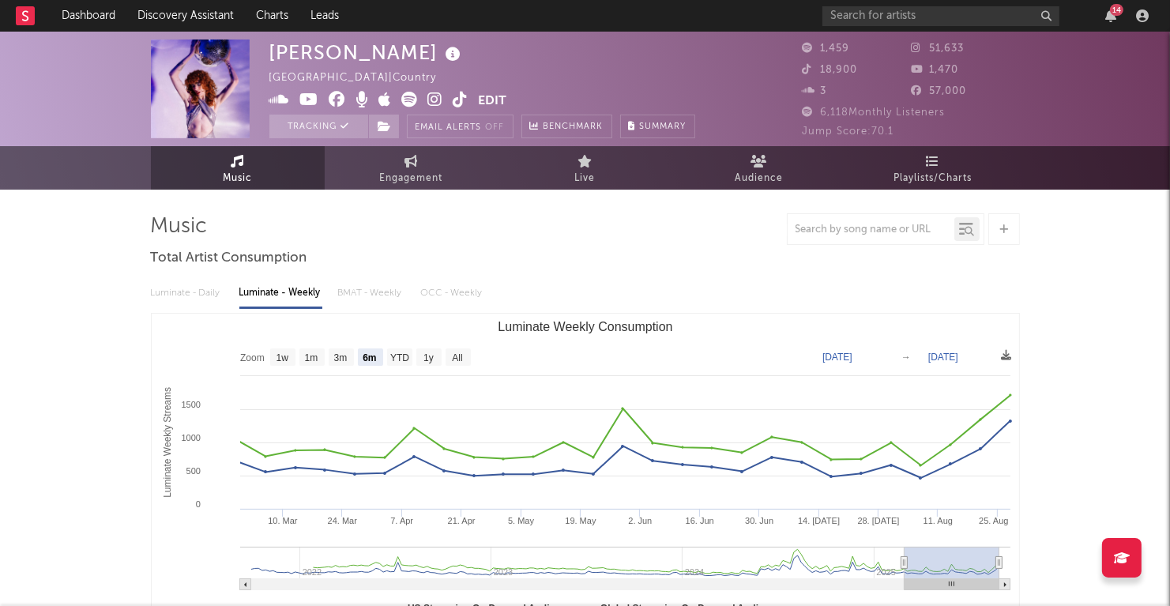
click at [1117, 7] on div "14" at bounding box center [1116, 10] width 13 height 12
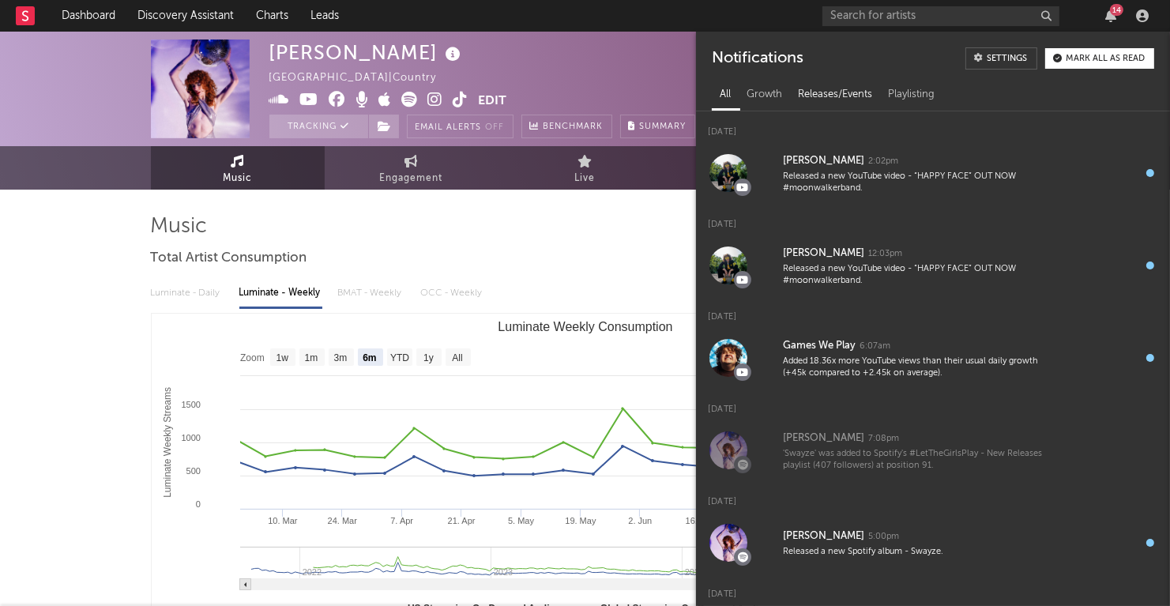
click at [852, 97] on div "Releases/Events" at bounding box center [835, 94] width 90 height 27
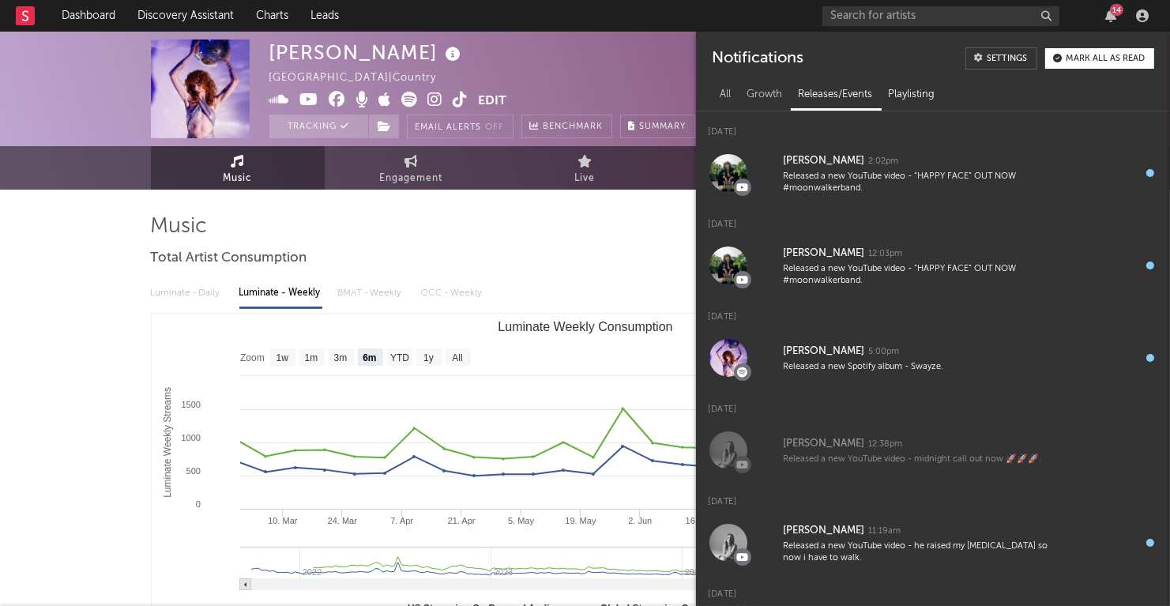
click at [910, 89] on div "Playlisting" at bounding box center [911, 94] width 62 height 27
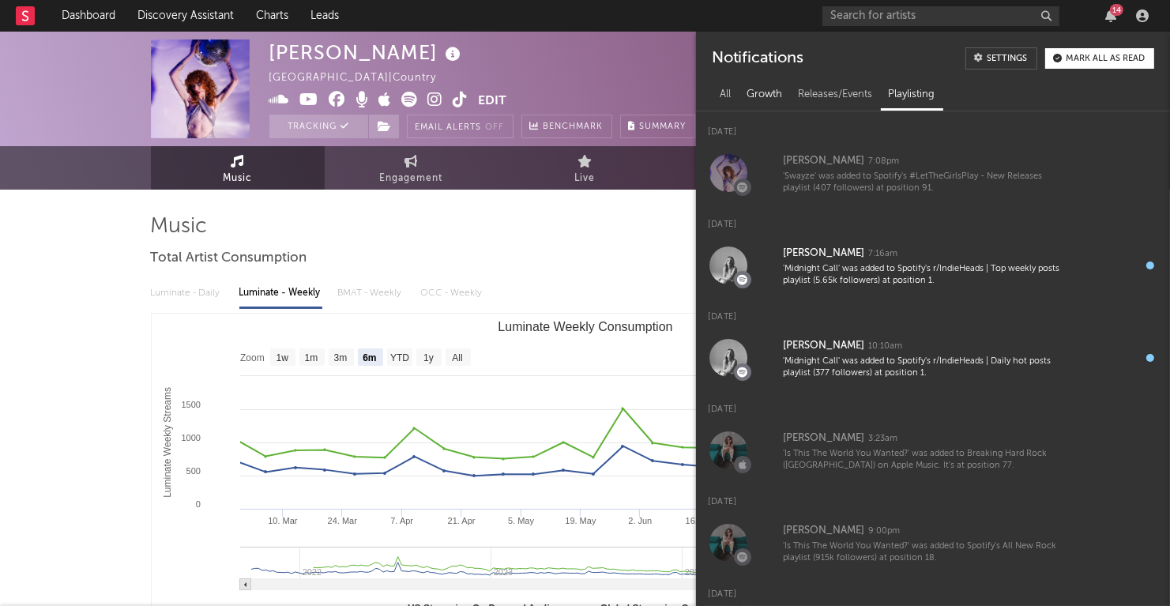
click at [765, 98] on div "Growth" at bounding box center [764, 94] width 51 height 27
